Goal: Task Accomplishment & Management: Use online tool/utility

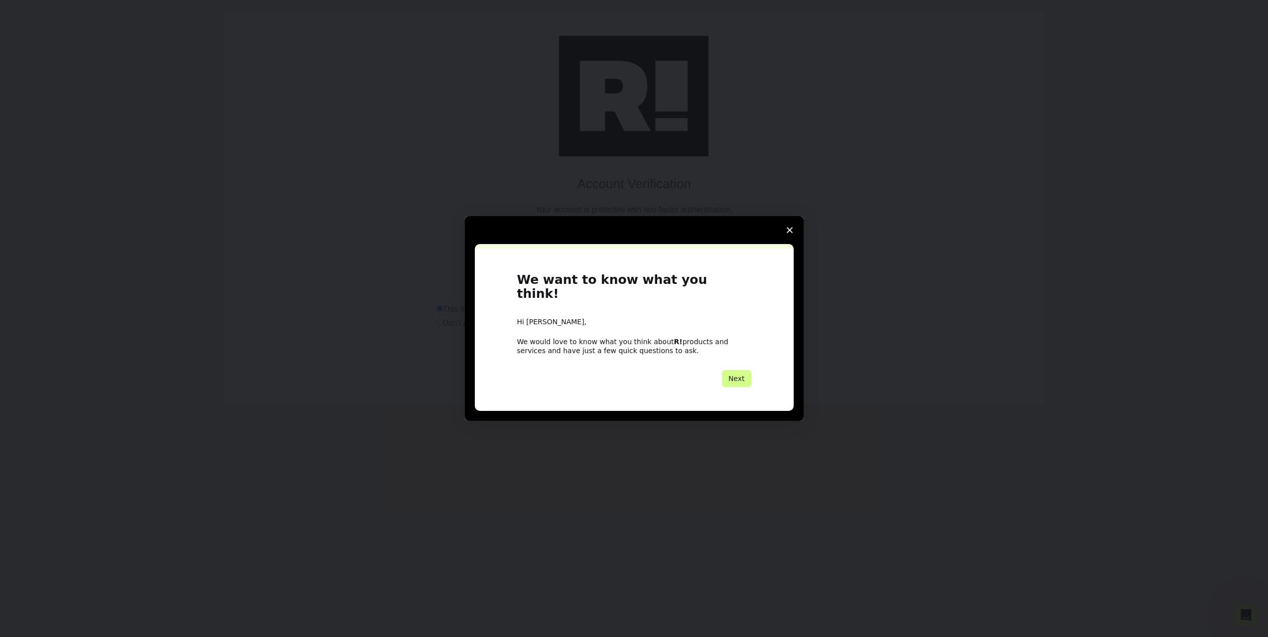
click at [785, 235] on span "Close survey" at bounding box center [789, 230] width 28 height 28
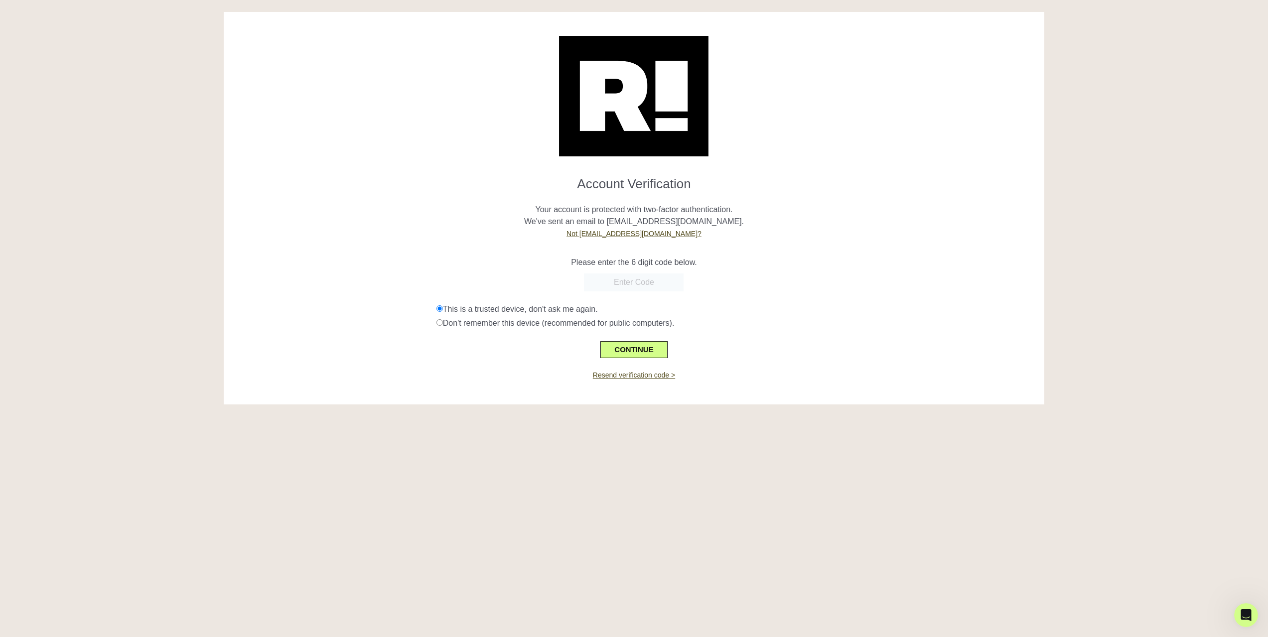
click at [648, 284] on input "text" at bounding box center [634, 282] width 100 height 18
paste input "293393"
type input "293393"
click at [636, 353] on button "CONTINUE" at bounding box center [633, 349] width 67 height 17
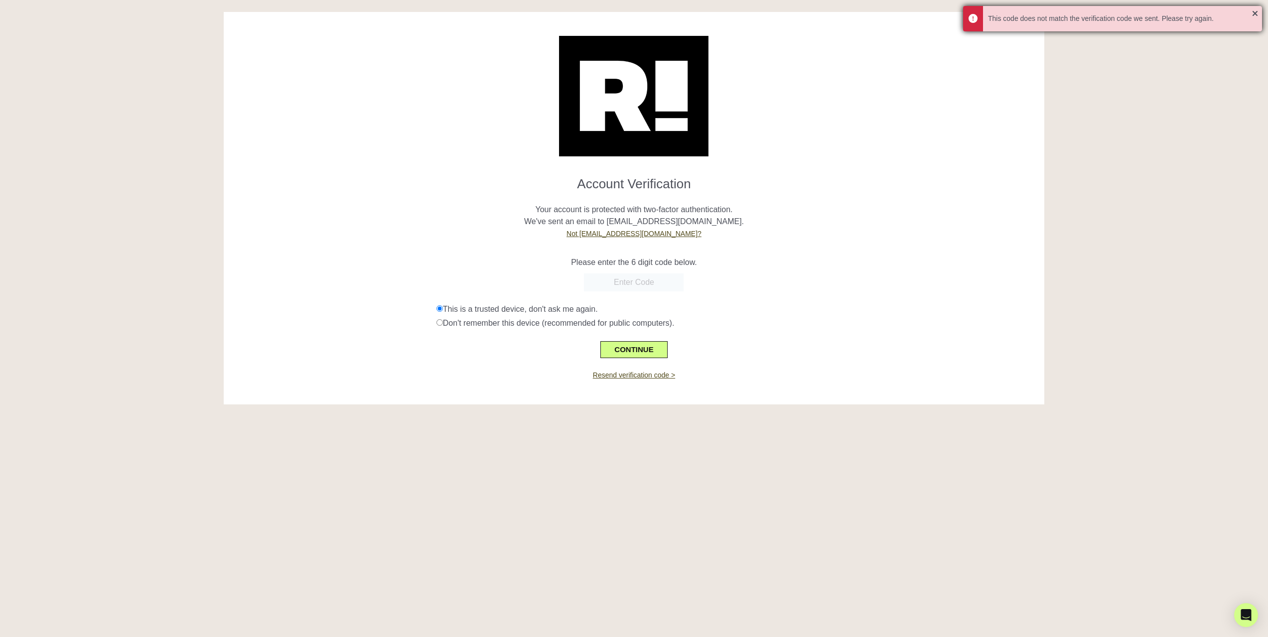
click at [1084, 19] on div "This code does not match the verification code we sent. Please try again." at bounding box center [1120, 18] width 264 height 10
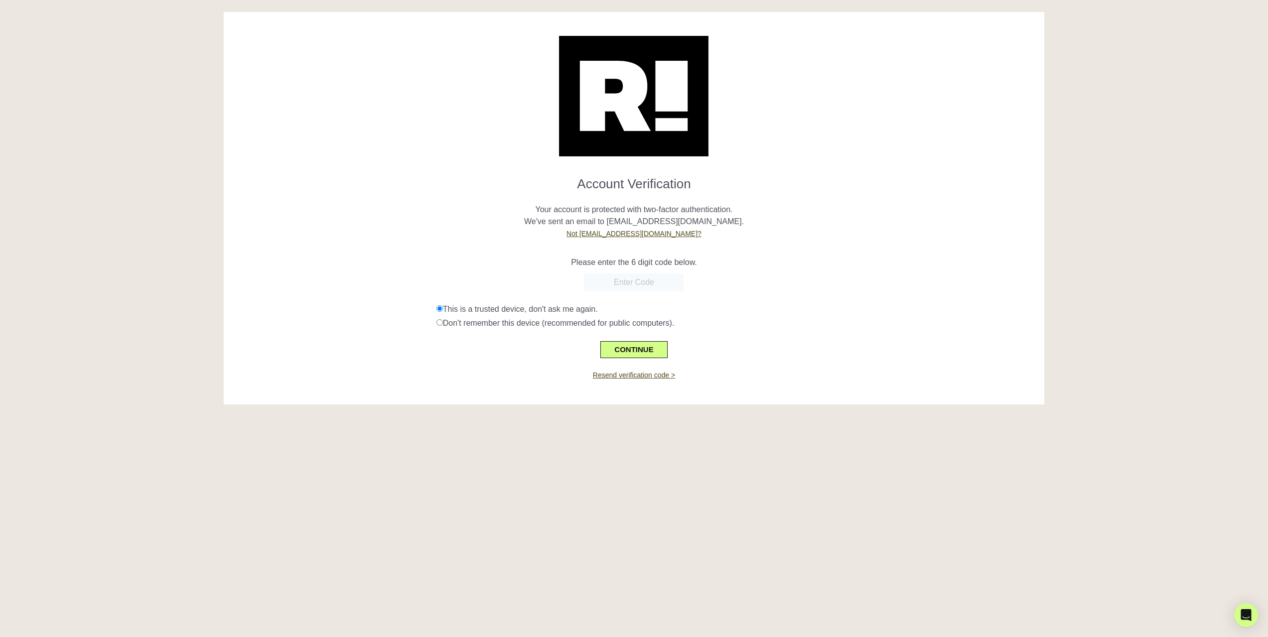
click at [604, 274] on input "text" at bounding box center [634, 282] width 100 height 18
paste input "439554"
type input "439554"
click at [643, 352] on button "CONTINUE" at bounding box center [633, 349] width 67 height 17
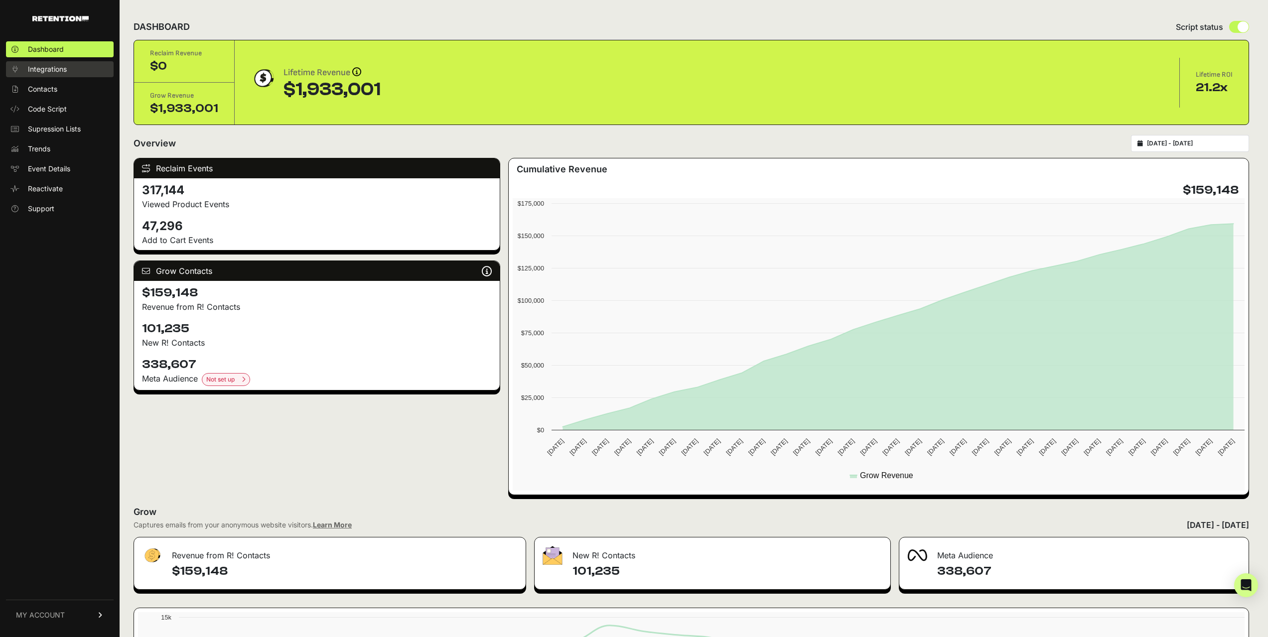
click at [77, 67] on link "Integrations" at bounding box center [60, 69] width 108 height 16
